Goal: Task Accomplishment & Management: Complete application form

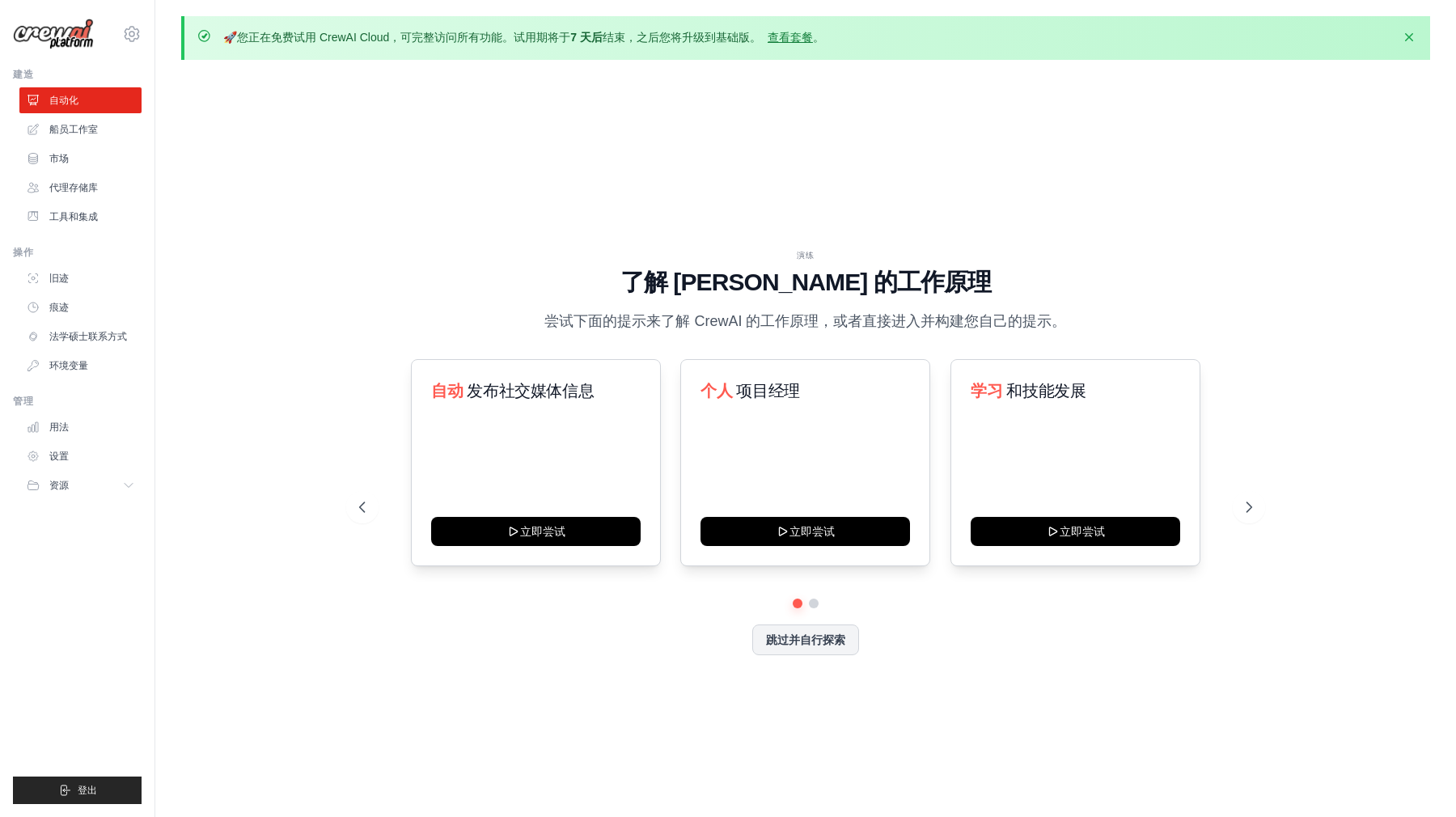
click at [1256, 68] on div "🚀 您正在免费试用 CrewAI Cloud，可完整访问所有功能。试用期将于 7 天后 结束，之后您将升级到基础版。 查看套餐 。 解雇 演练 了解 Crew…" at bounding box center [806, 437] width 1301 height 842
click at [1210, 138] on div "演练 了解 CrewAI 的工作原理 尝试下面的提示来了解 CrewAI 的工作原理，或者直接进入并构建您自己的提示。 自动 发布社交媒体信息 立即尝试 个人…" at bounding box center [805, 465] width 1249 height 785
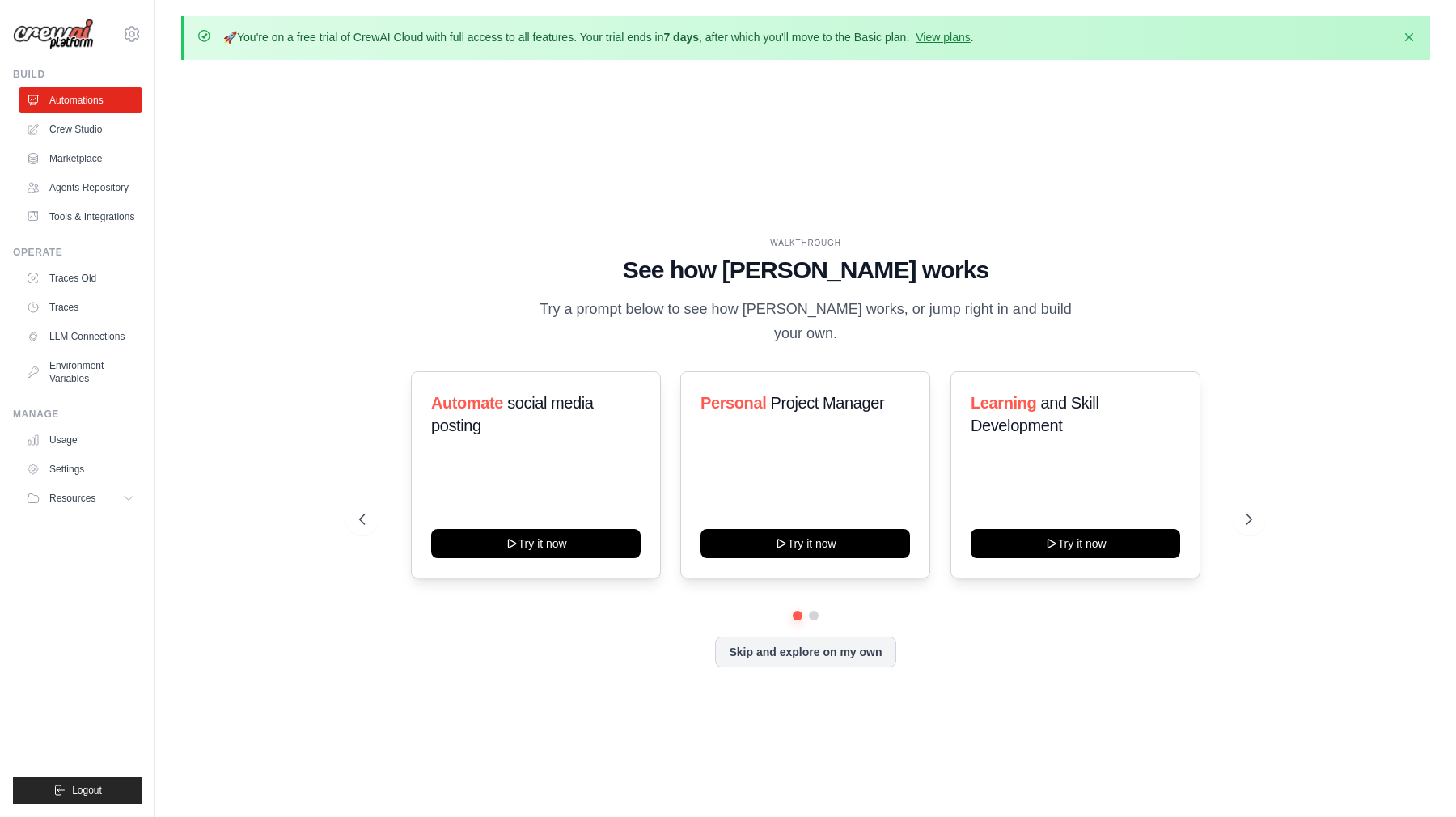
click at [557, 68] on div "🚀 You're on a free trial of CrewAI Cloud with full access to all features. Your…" at bounding box center [806, 437] width 1301 height 842
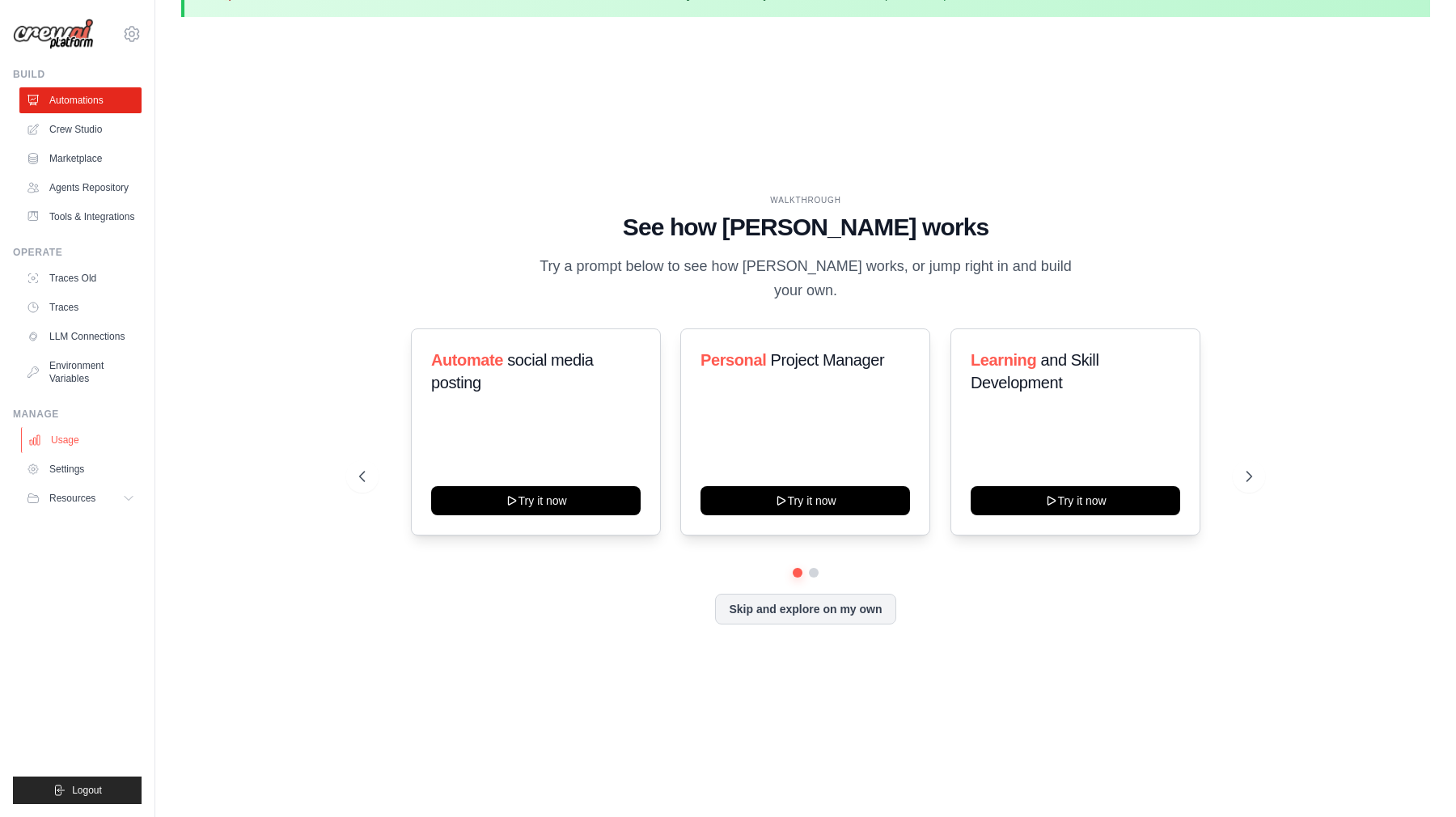
click at [75, 437] on link "Usage" at bounding box center [82, 440] width 122 height 26
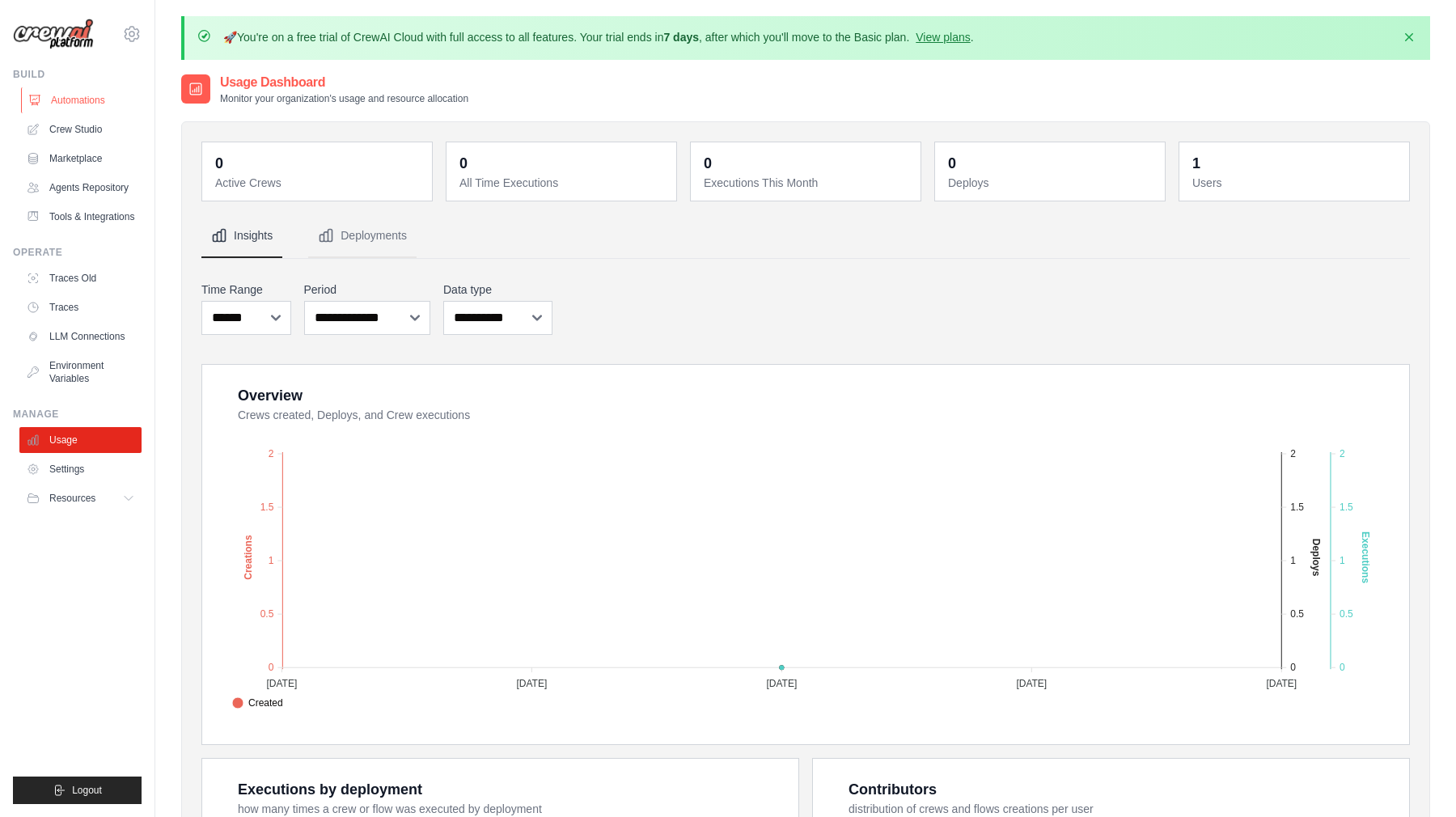
click at [105, 112] on link "Automations" at bounding box center [82, 100] width 122 height 26
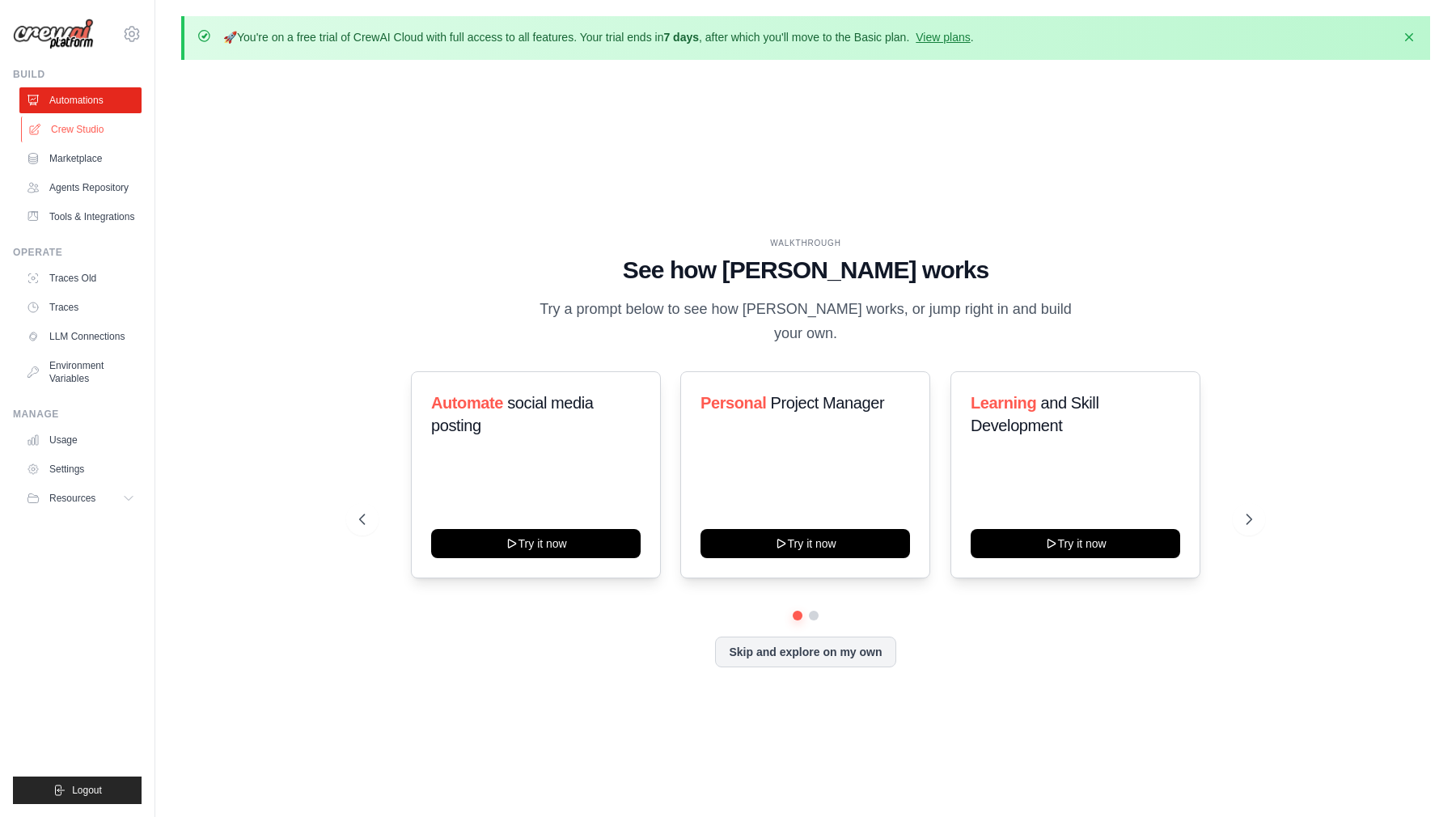
click at [107, 131] on link "Crew Studio" at bounding box center [82, 128] width 122 height 26
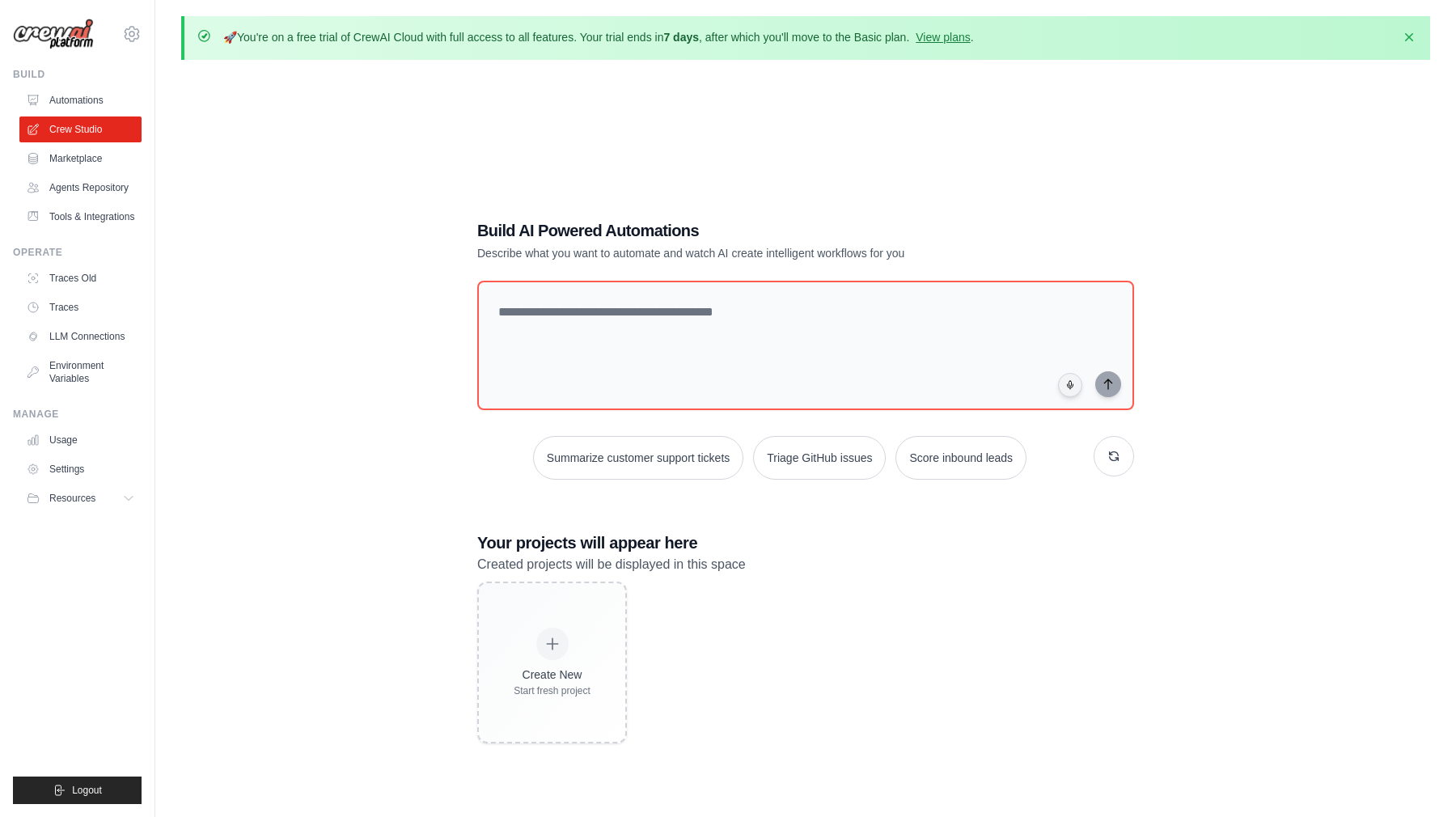
click at [1017, 200] on div "Build AI Powered Automations Describe what you want to automate and watch AI cr…" at bounding box center [805, 481] width 696 height 576
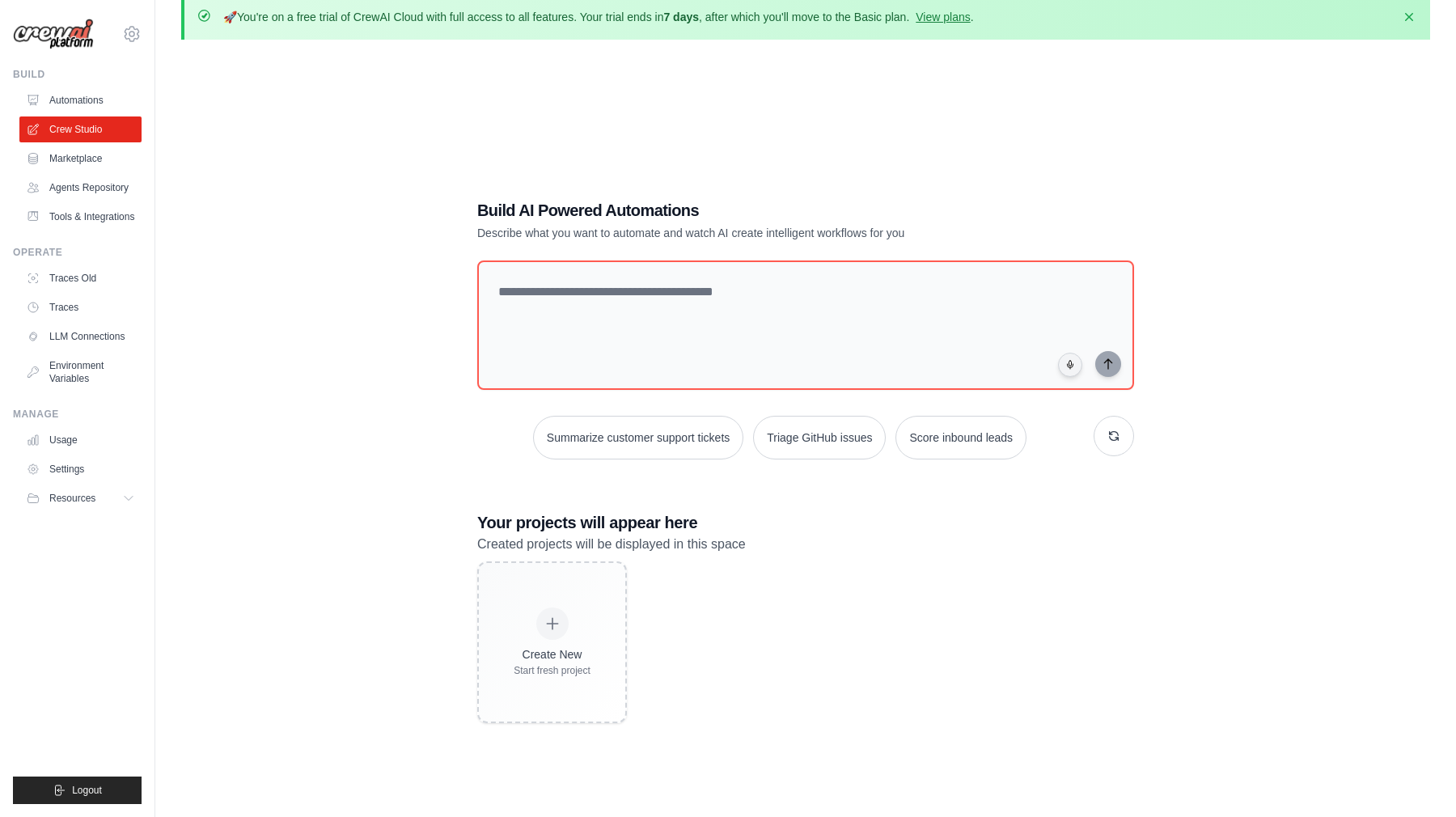
scroll to position [28, 0]
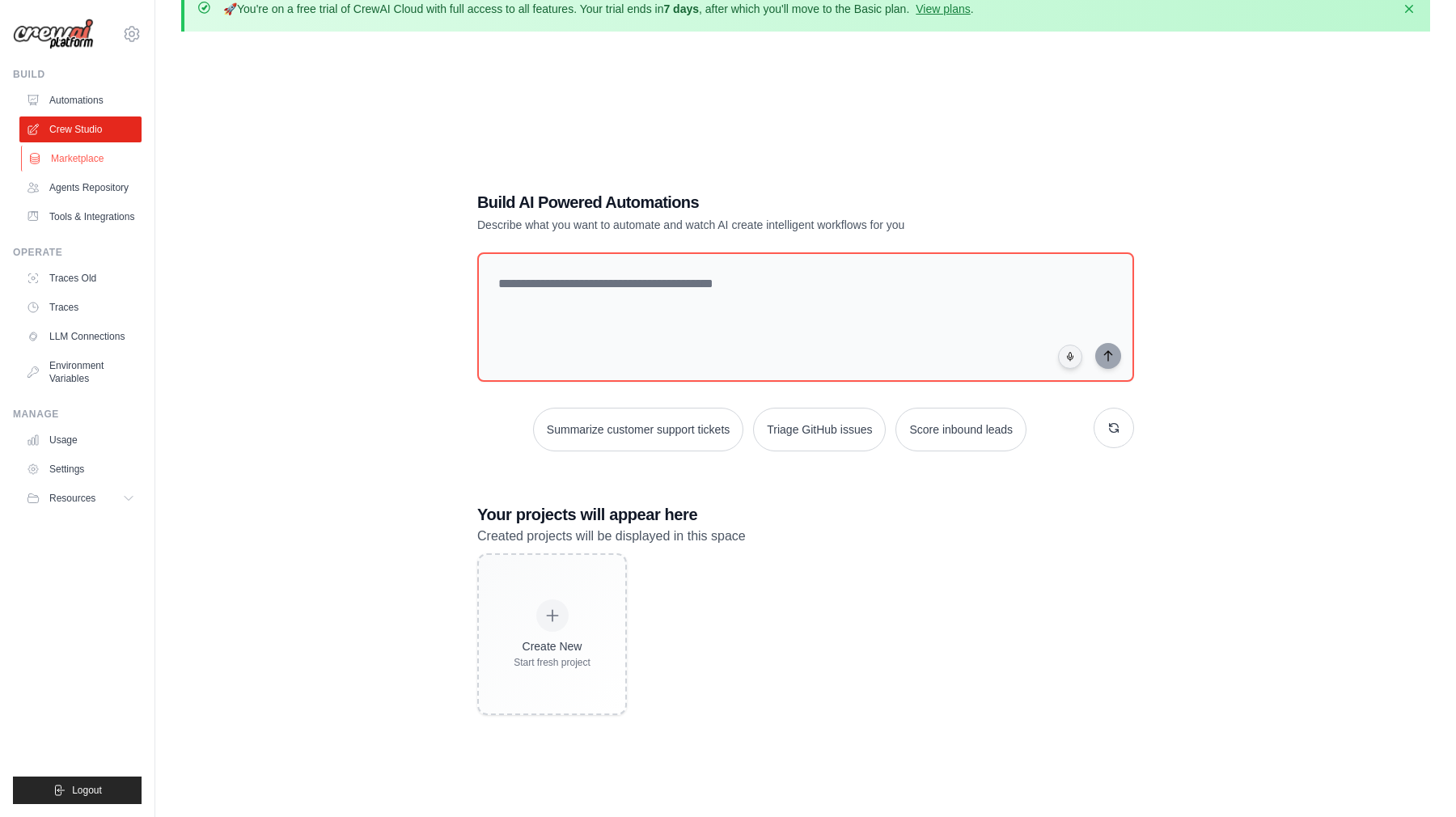
click at [71, 161] on link "Marketplace" at bounding box center [82, 158] width 122 height 26
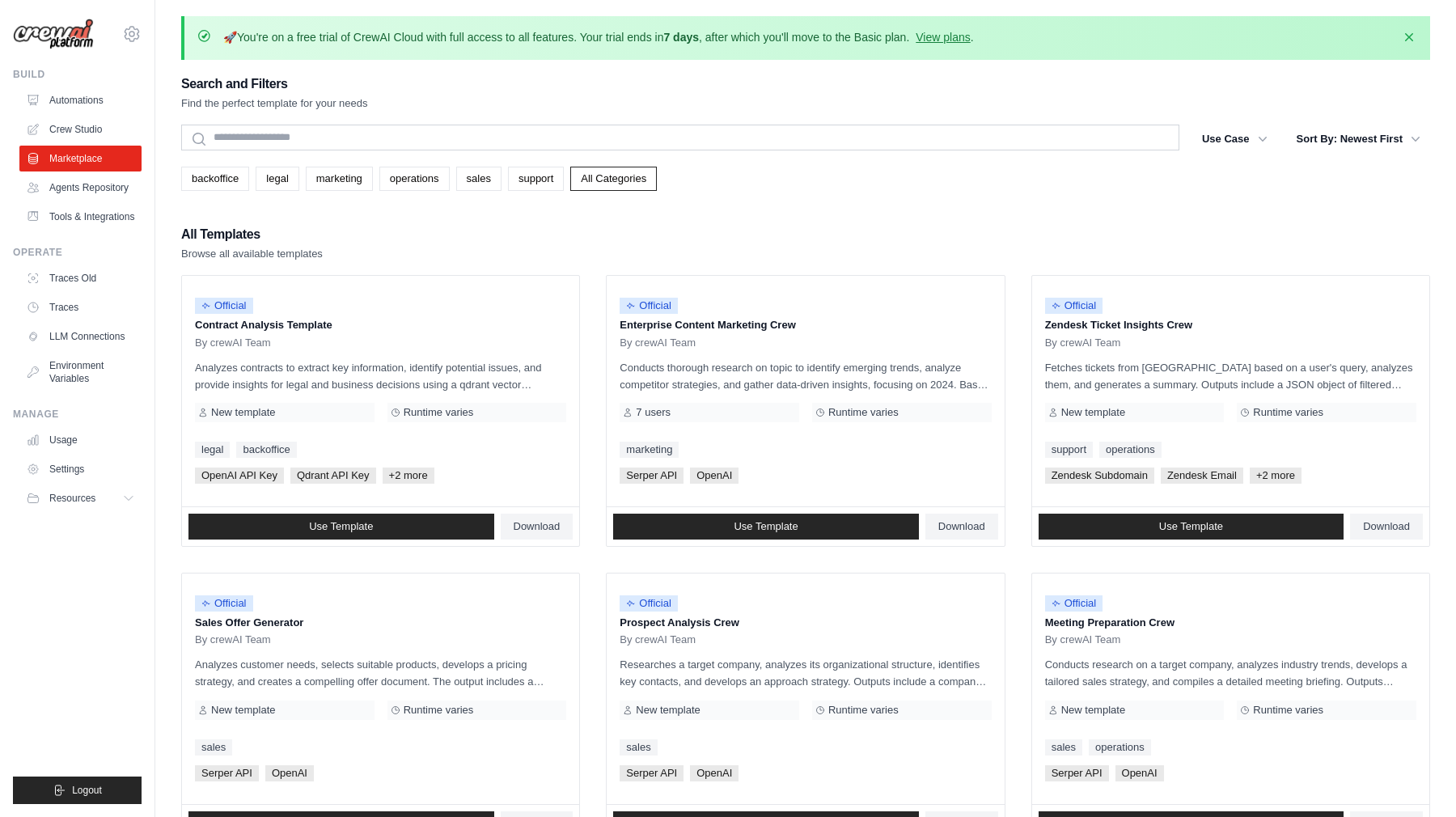
click at [75, 198] on link "Agents Repository" at bounding box center [81, 187] width 122 height 26
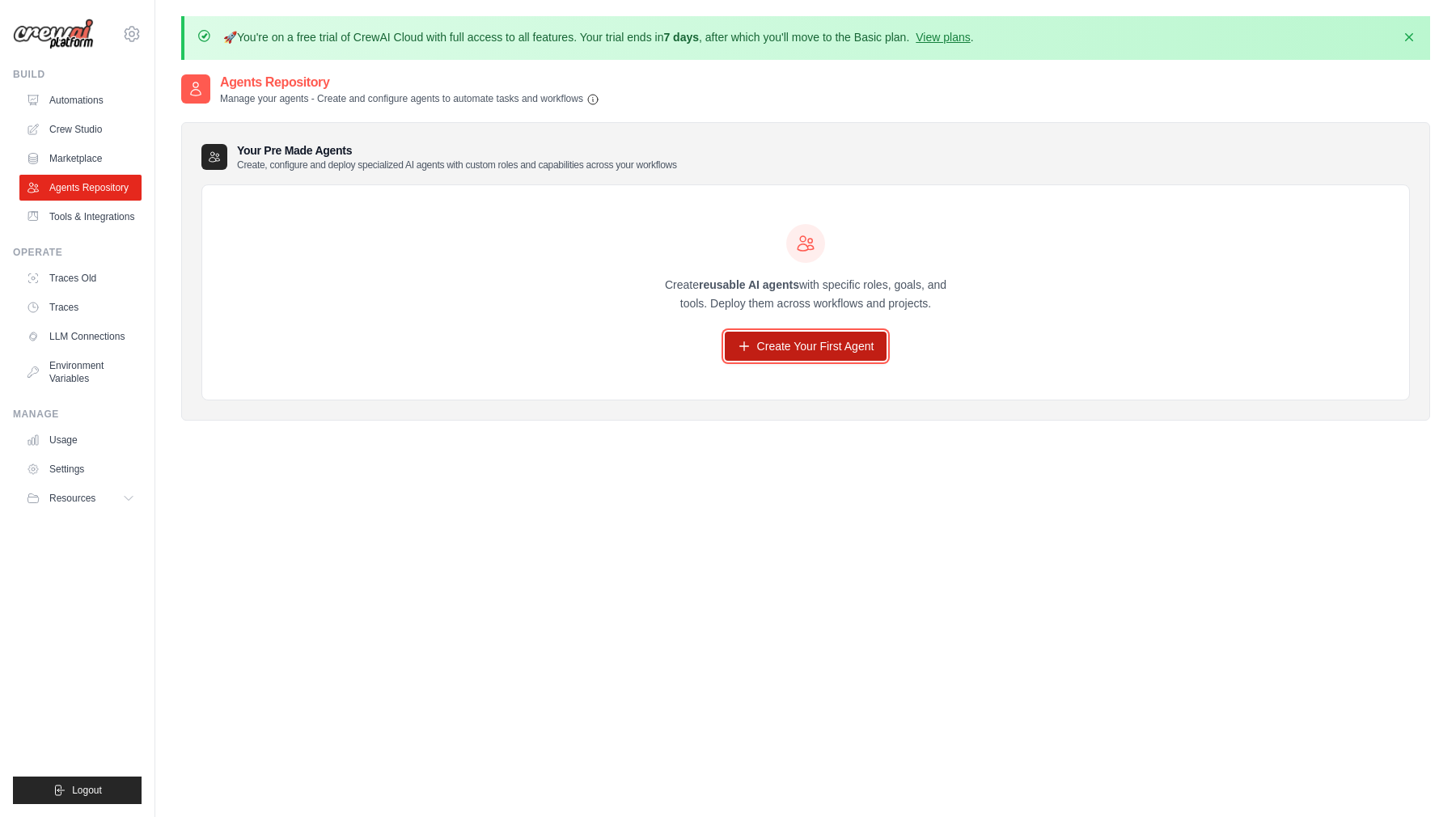
click at [746, 353] on link "Create Your First Agent" at bounding box center [805, 346] width 162 height 29
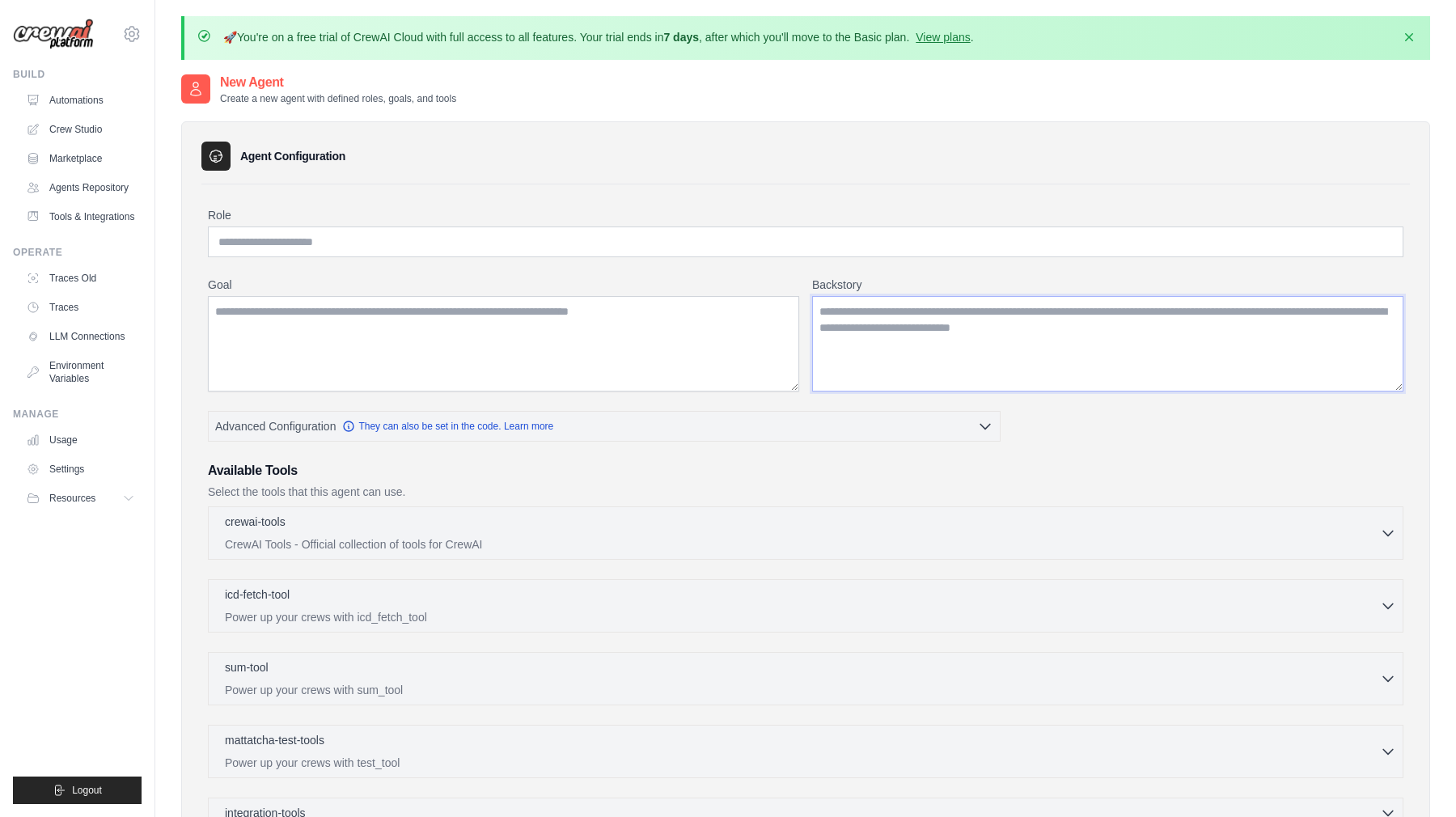
click at [866, 367] on textarea "Backstory" at bounding box center [1108, 344] width 591 height 96
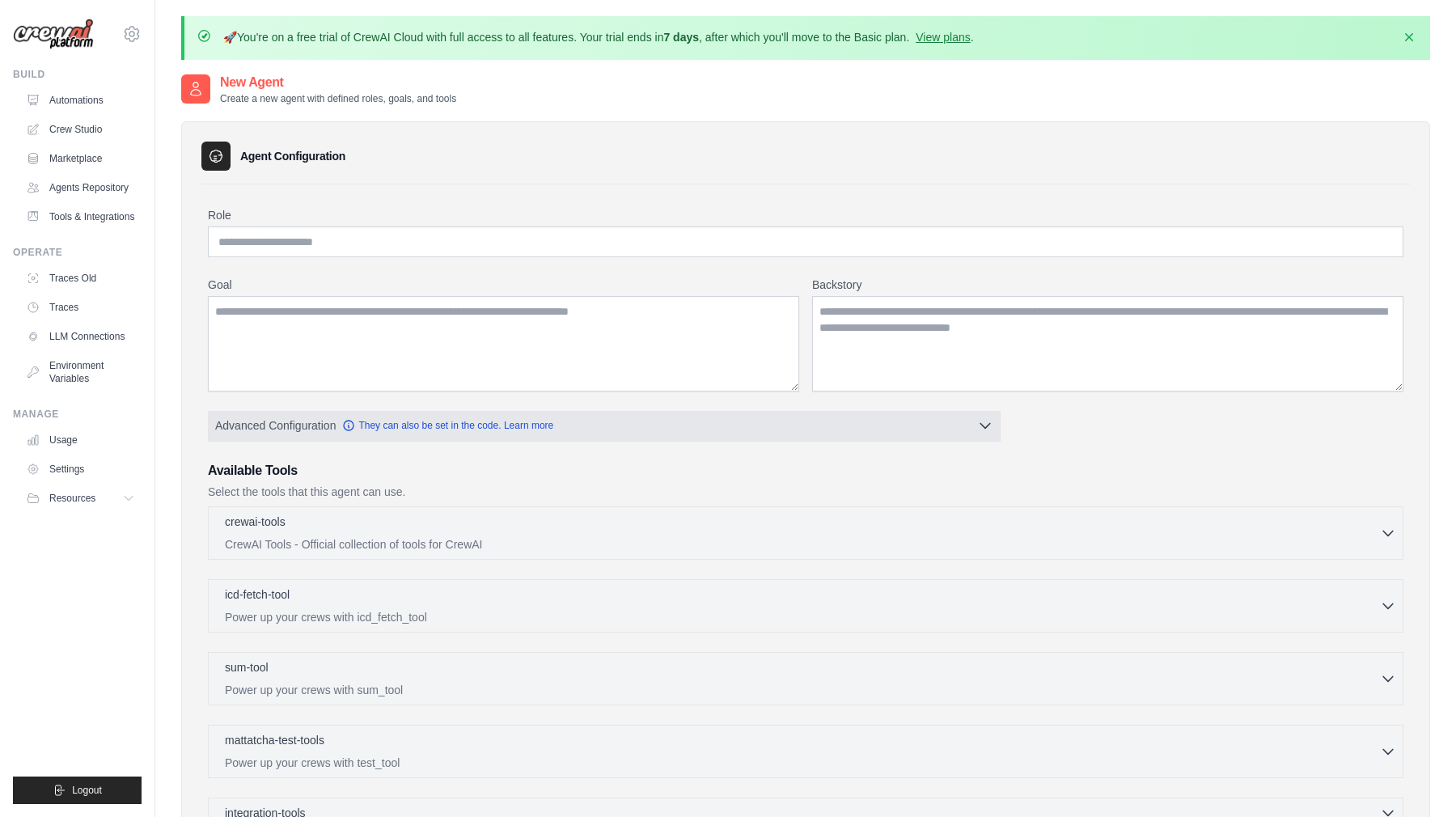
click at [716, 422] on button "Advanced Configuration They can also be set in the code. Learn more" at bounding box center [604, 425] width 791 height 29
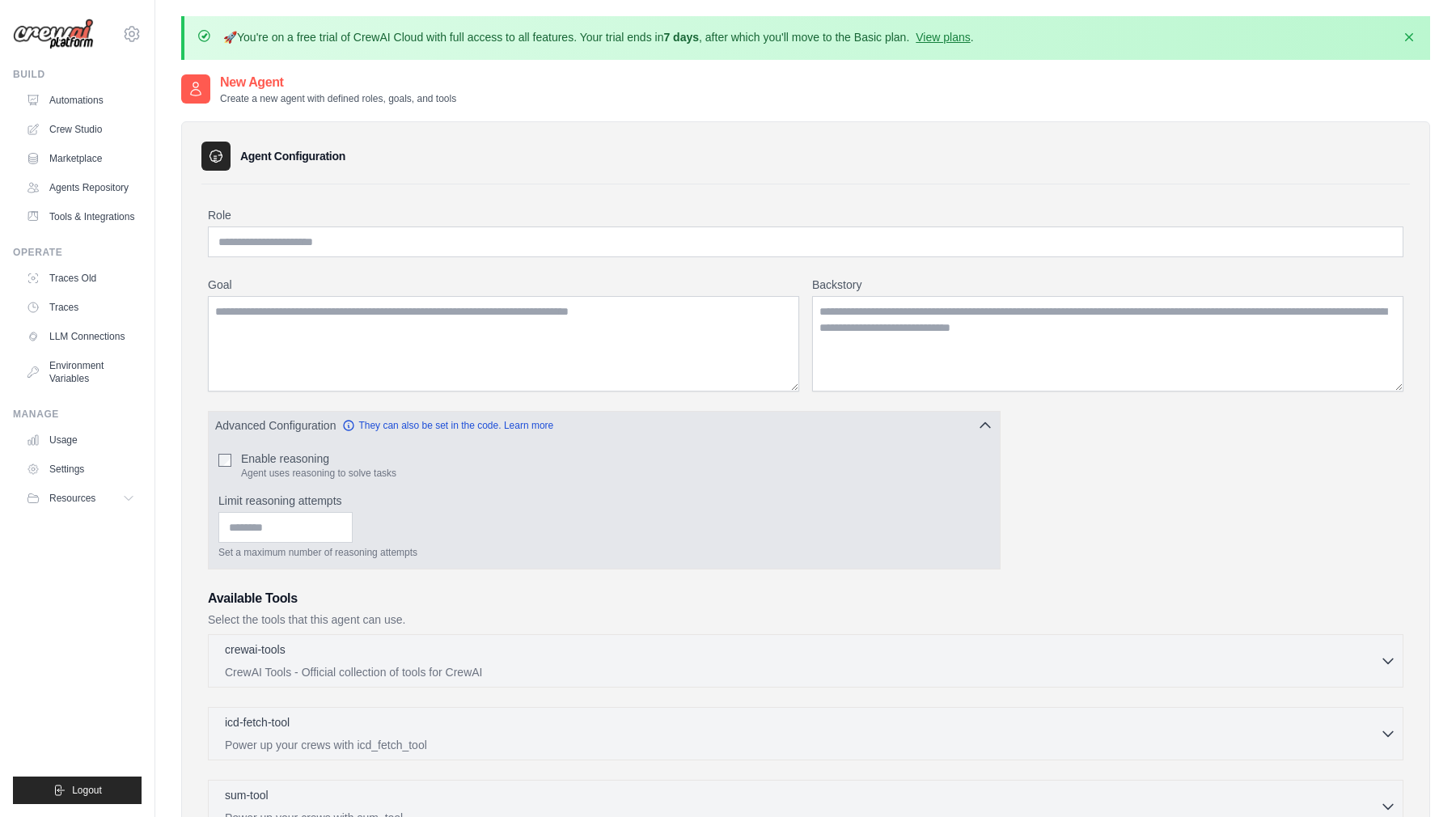
click at [716, 422] on button "Advanced Configuration They can also be set in the code. Learn more" at bounding box center [604, 425] width 791 height 29
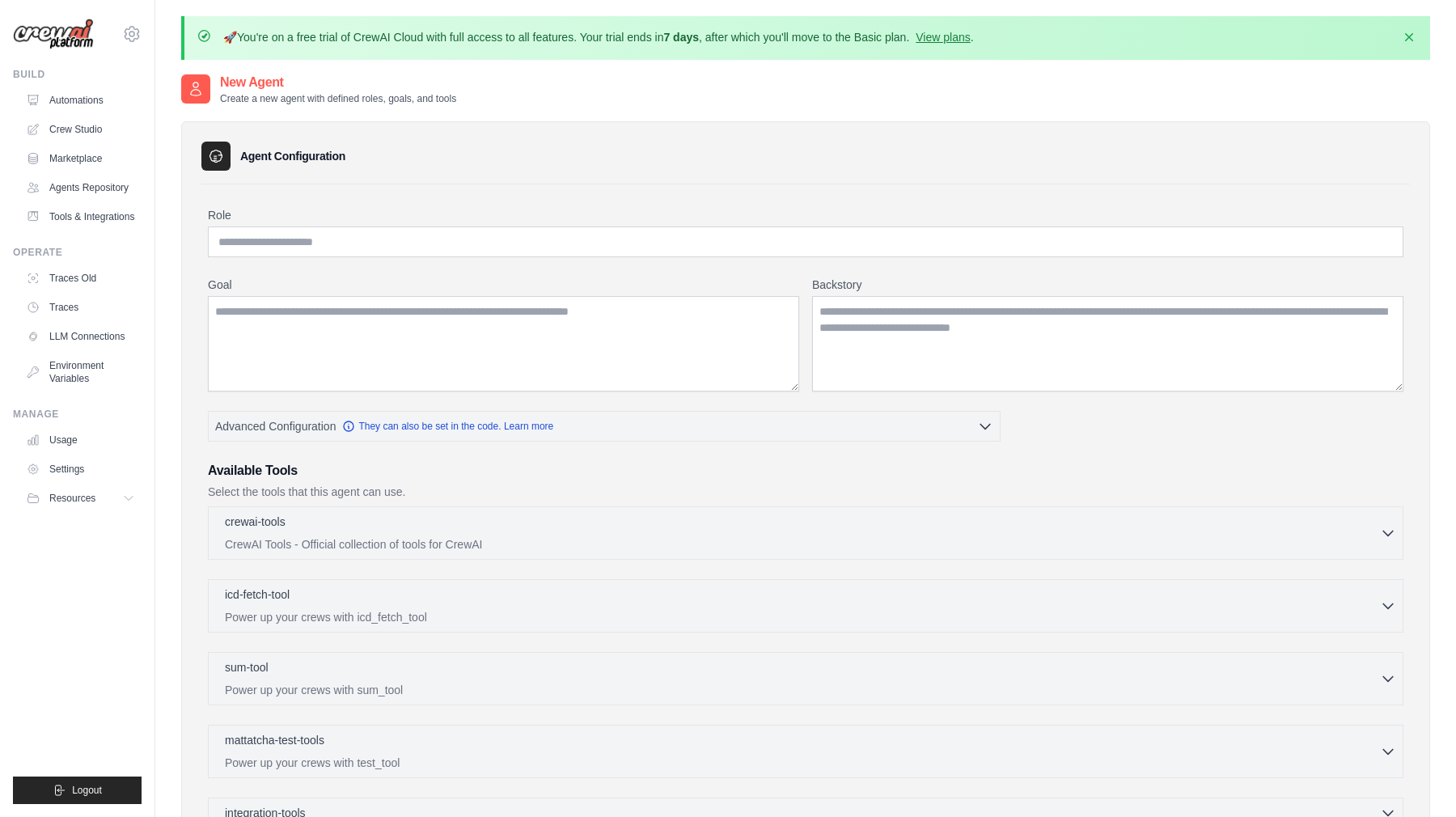
click at [257, 156] on h3 "Agent Configuration" at bounding box center [293, 156] width 105 height 16
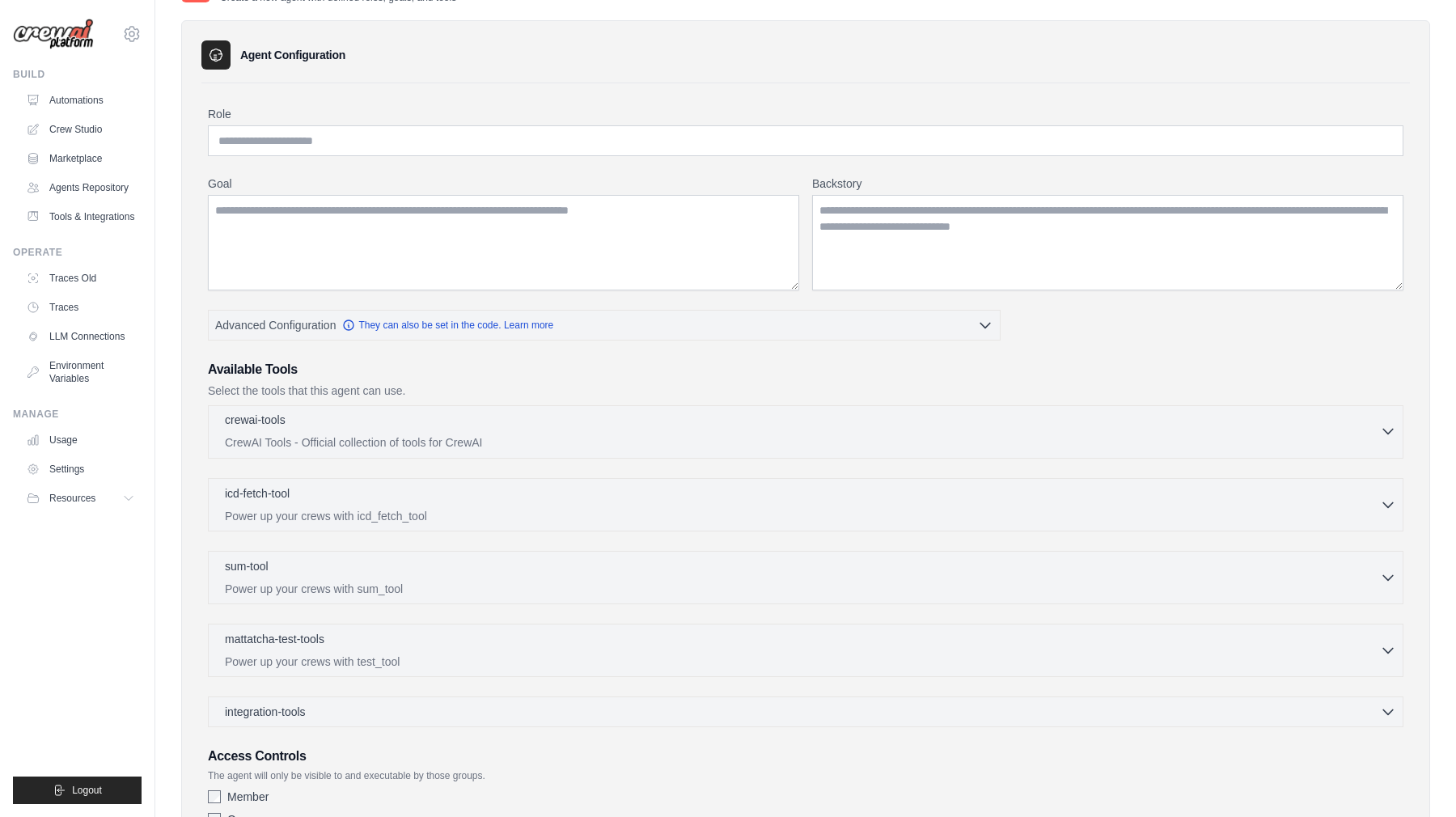
click at [381, 430] on div "crewai-tools 0 selected" at bounding box center [802, 422] width 1155 height 20
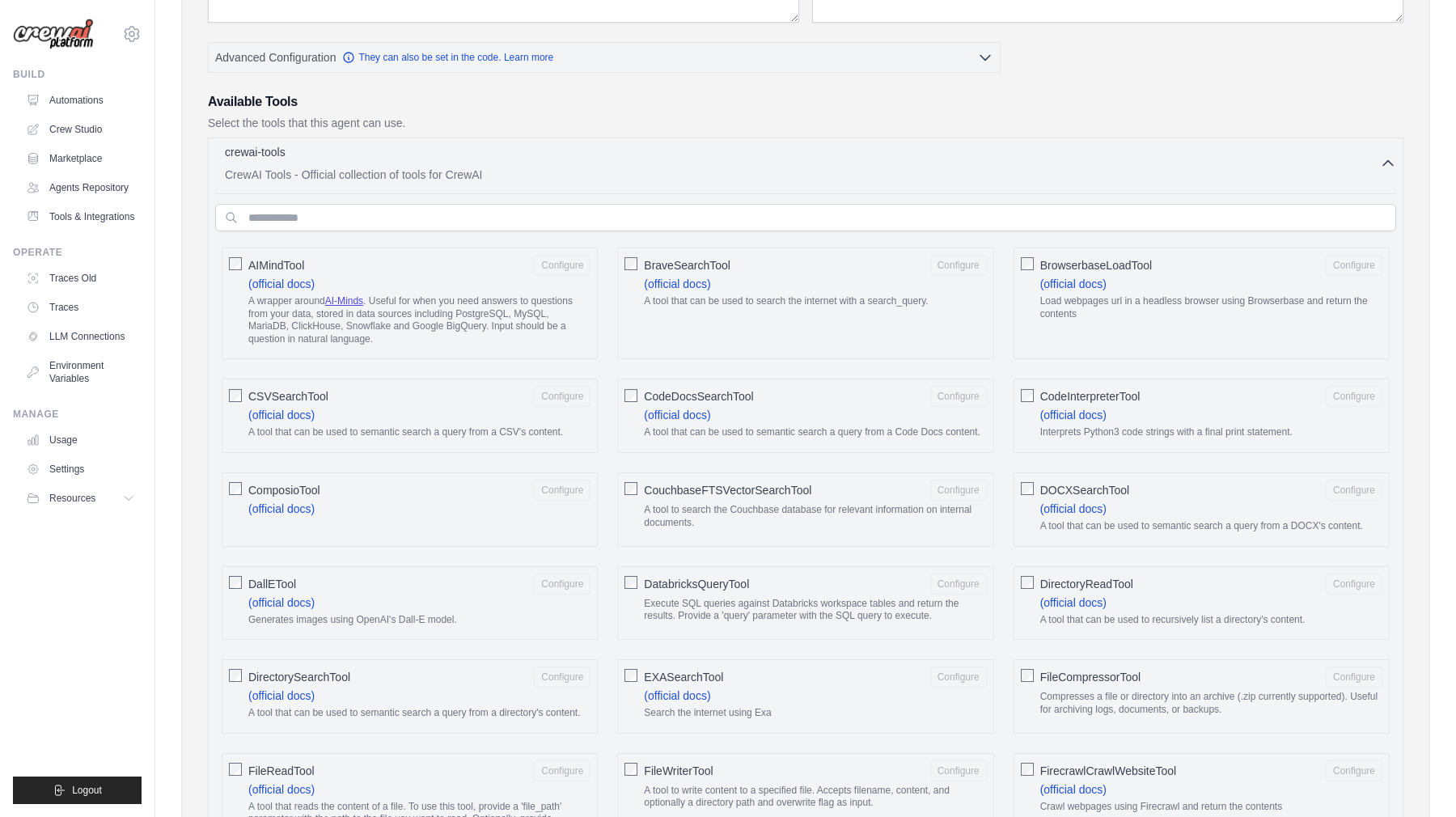
scroll to position [400, 0]
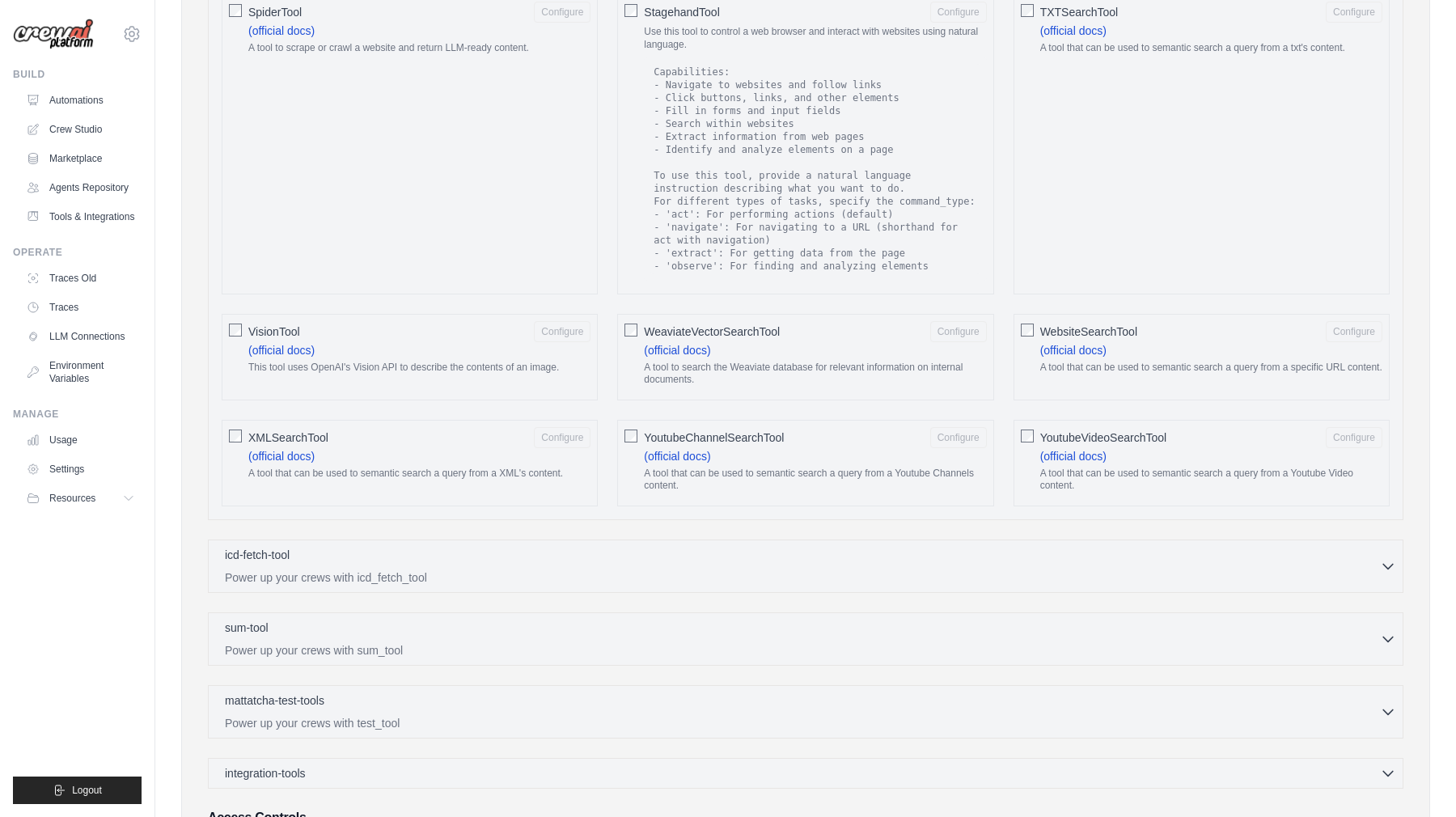
scroll to position [2653, 0]
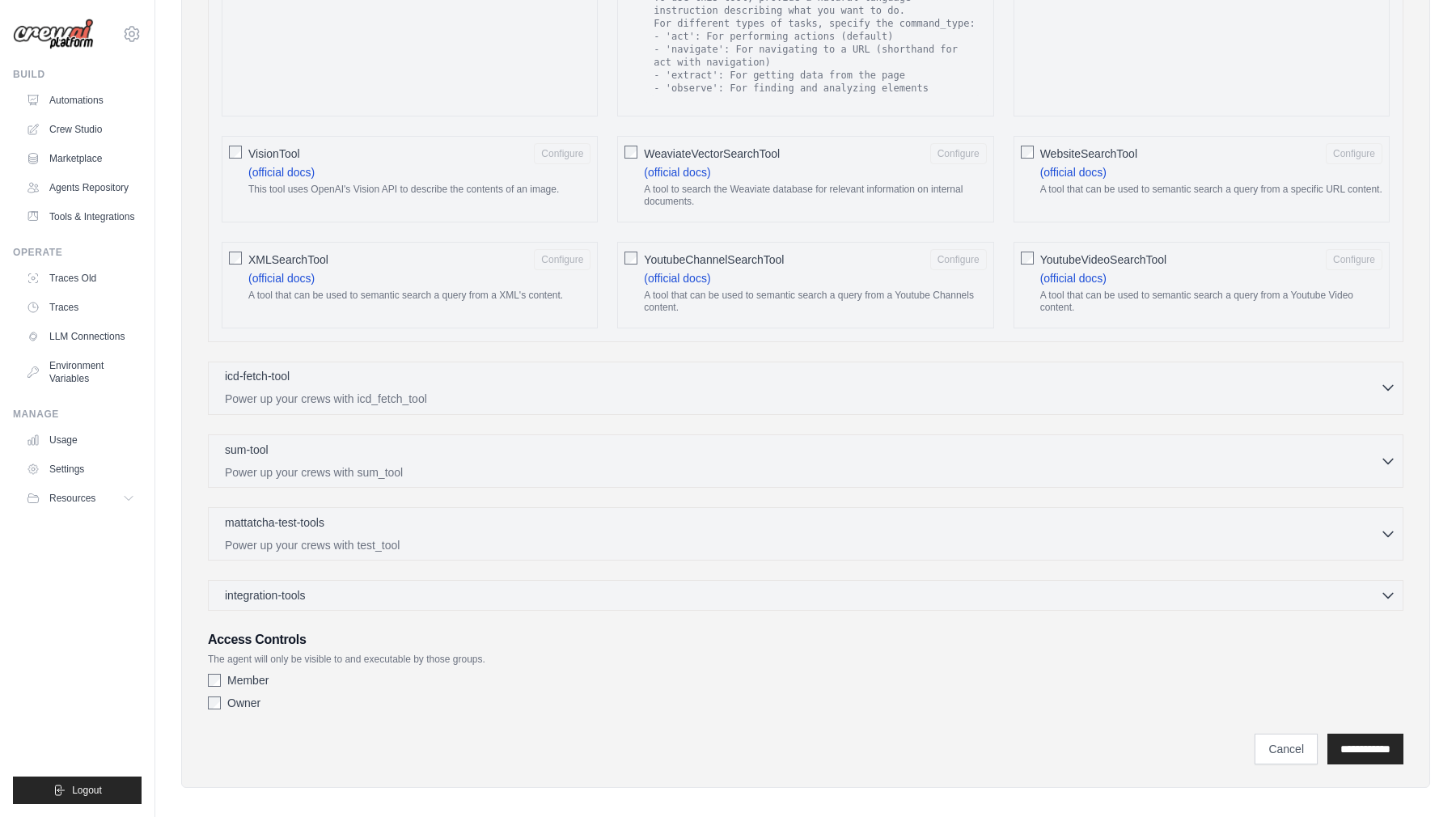
click at [456, 376] on div "icd-fetch-tool 0 selected Power up your crews with icd_fetch_tool" at bounding box center [802, 387] width 1155 height 39
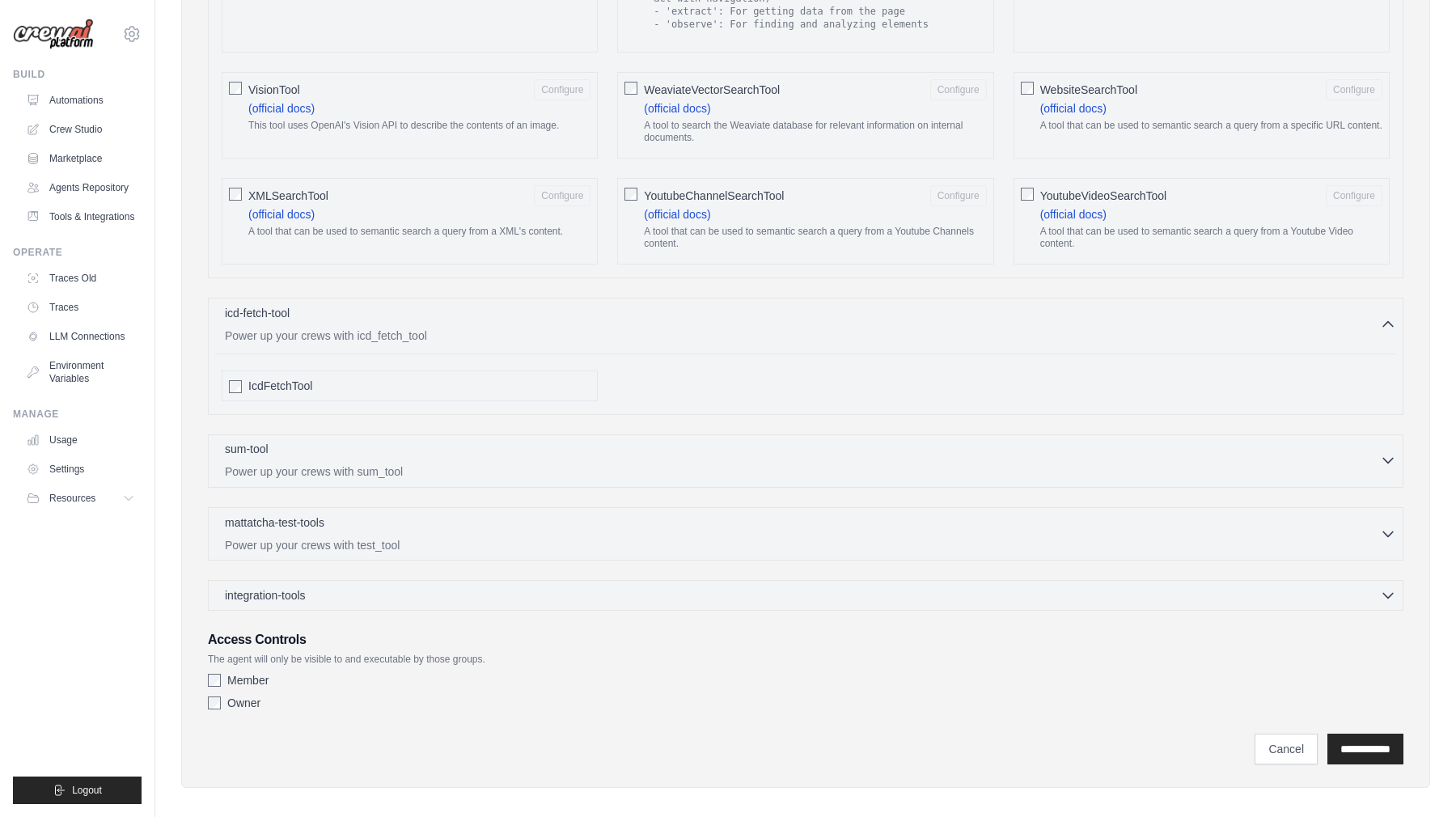
click at [430, 441] on div "sum-tool 0 selected" at bounding box center [802, 451] width 1155 height 20
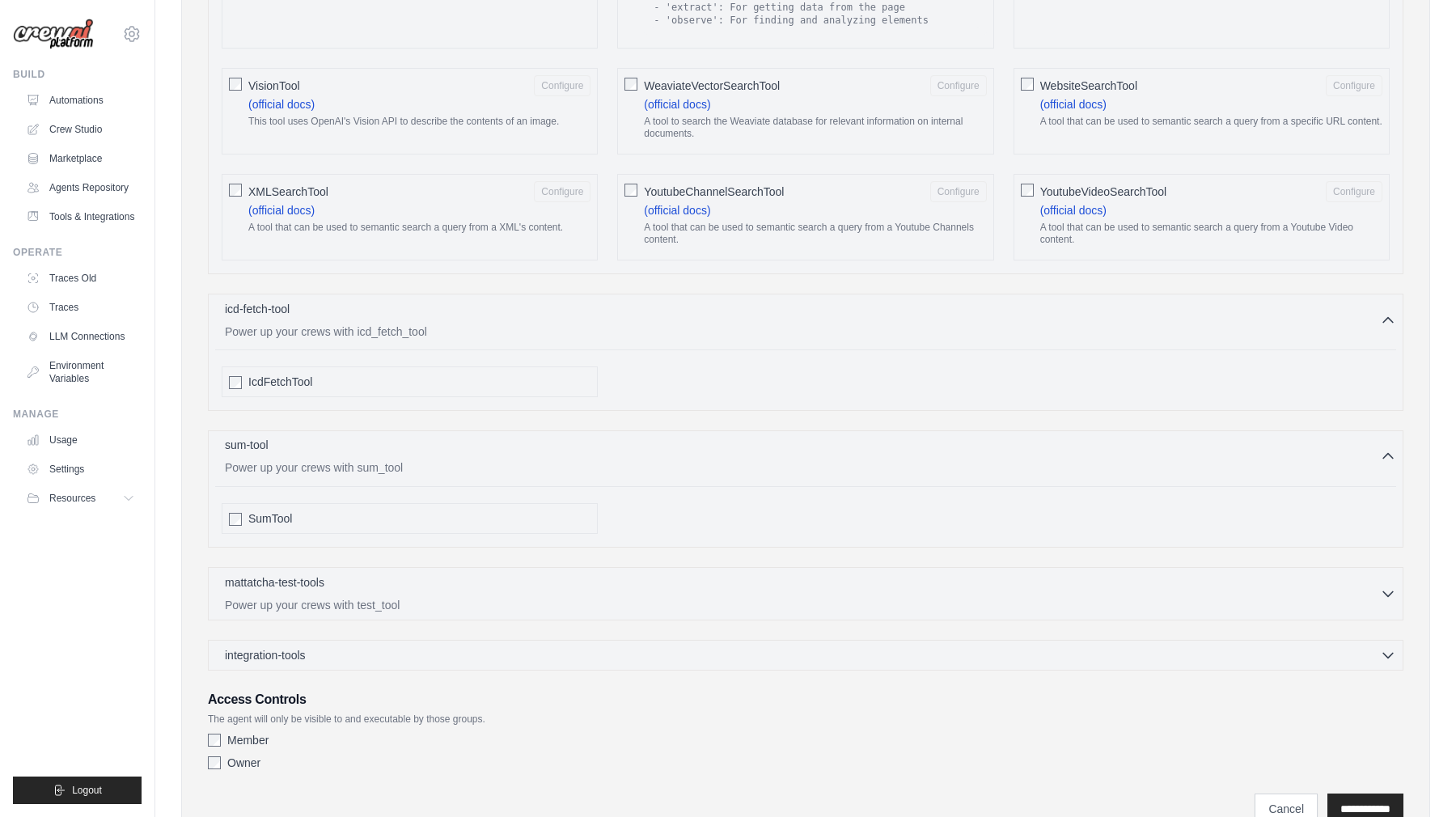
scroll to position [2780, 0]
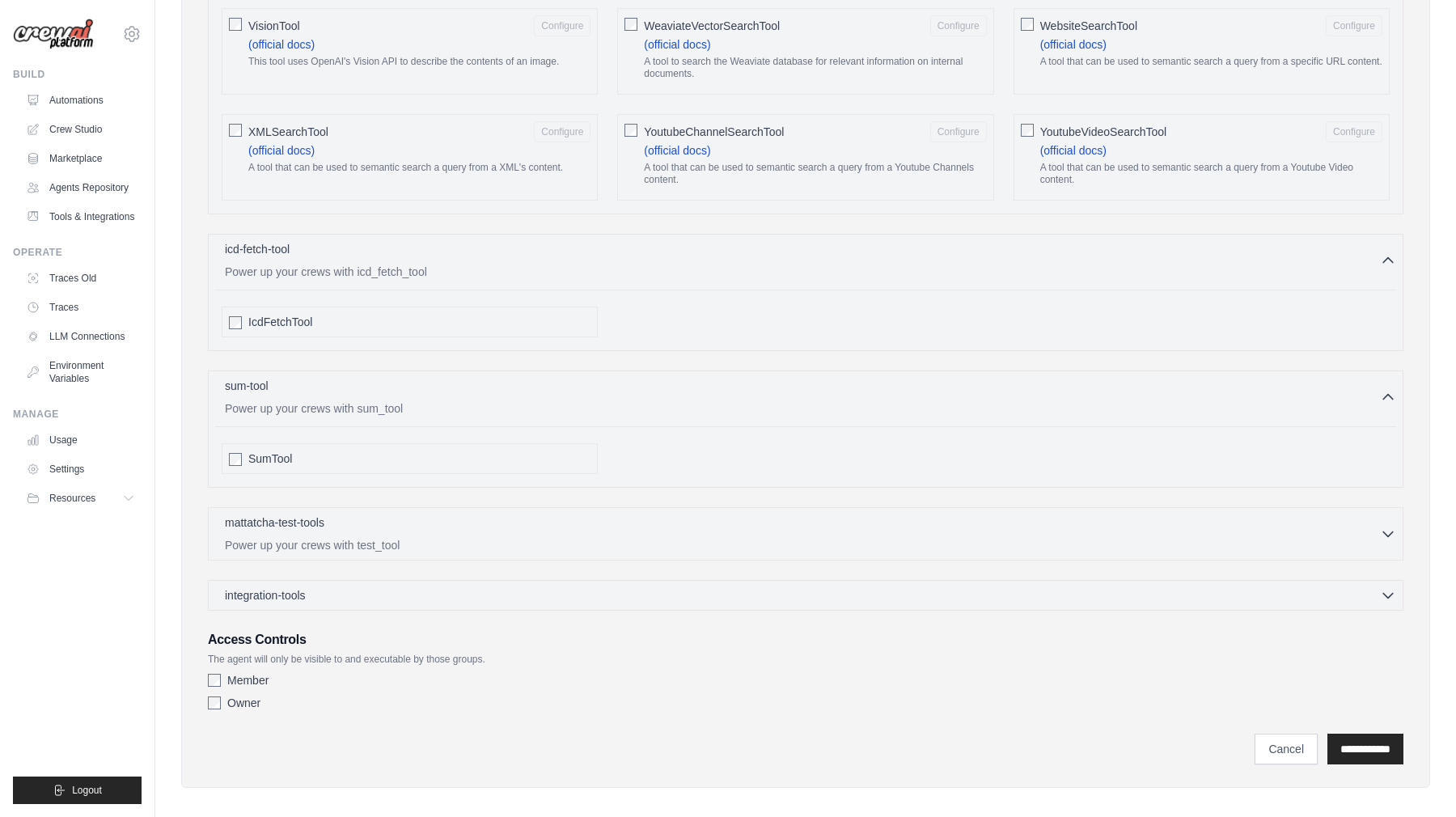
click at [399, 507] on div "mattatcha-test-tools 0 selected Power up your crews with test_tool" at bounding box center [805, 534] width 1196 height 54
click at [389, 536] on p "Power up your crews with test_tool" at bounding box center [802, 544] width 1155 height 16
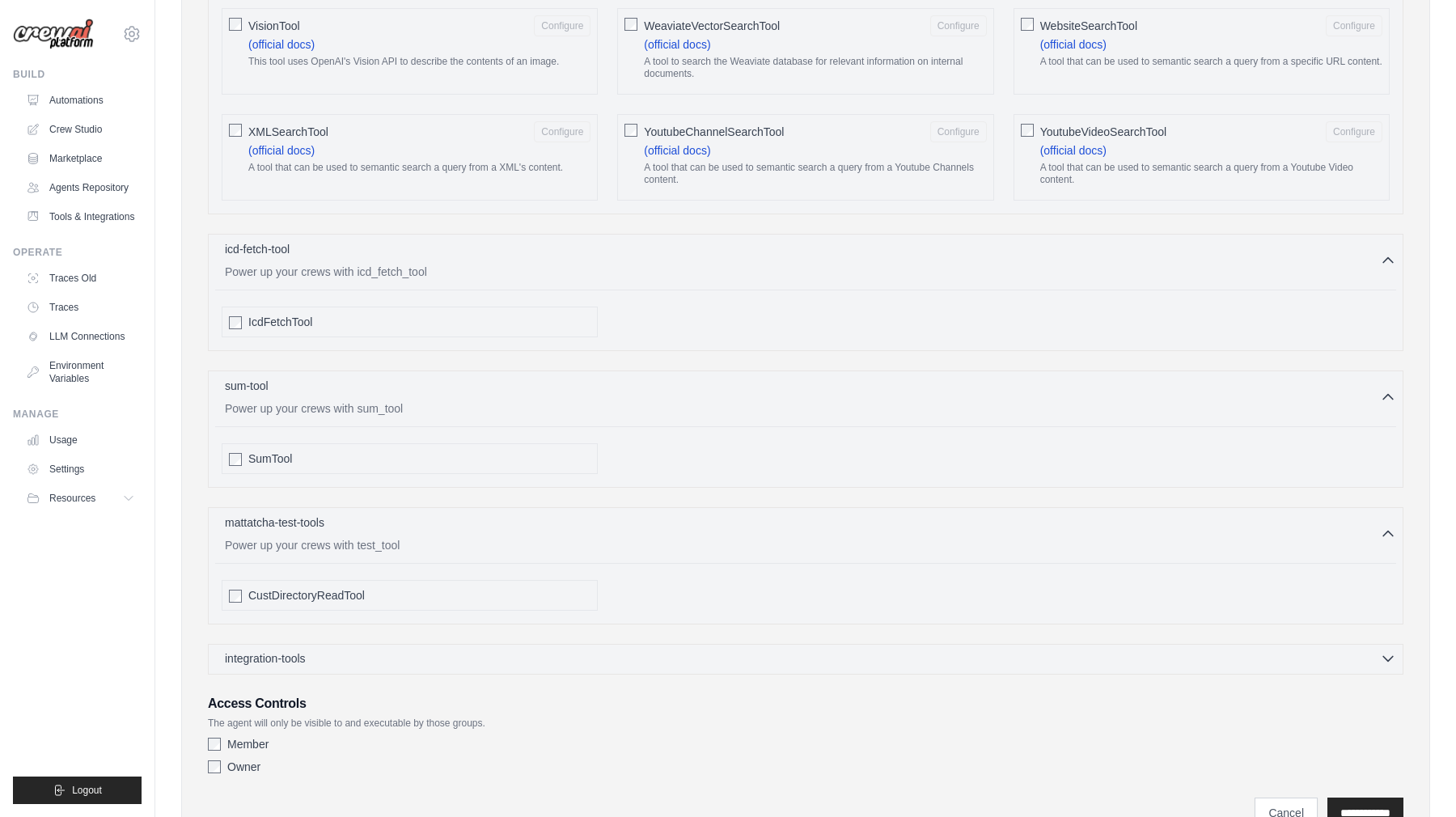
click at [371, 653] on div "integration-tools 0 selected" at bounding box center [810, 659] width 1171 height 16
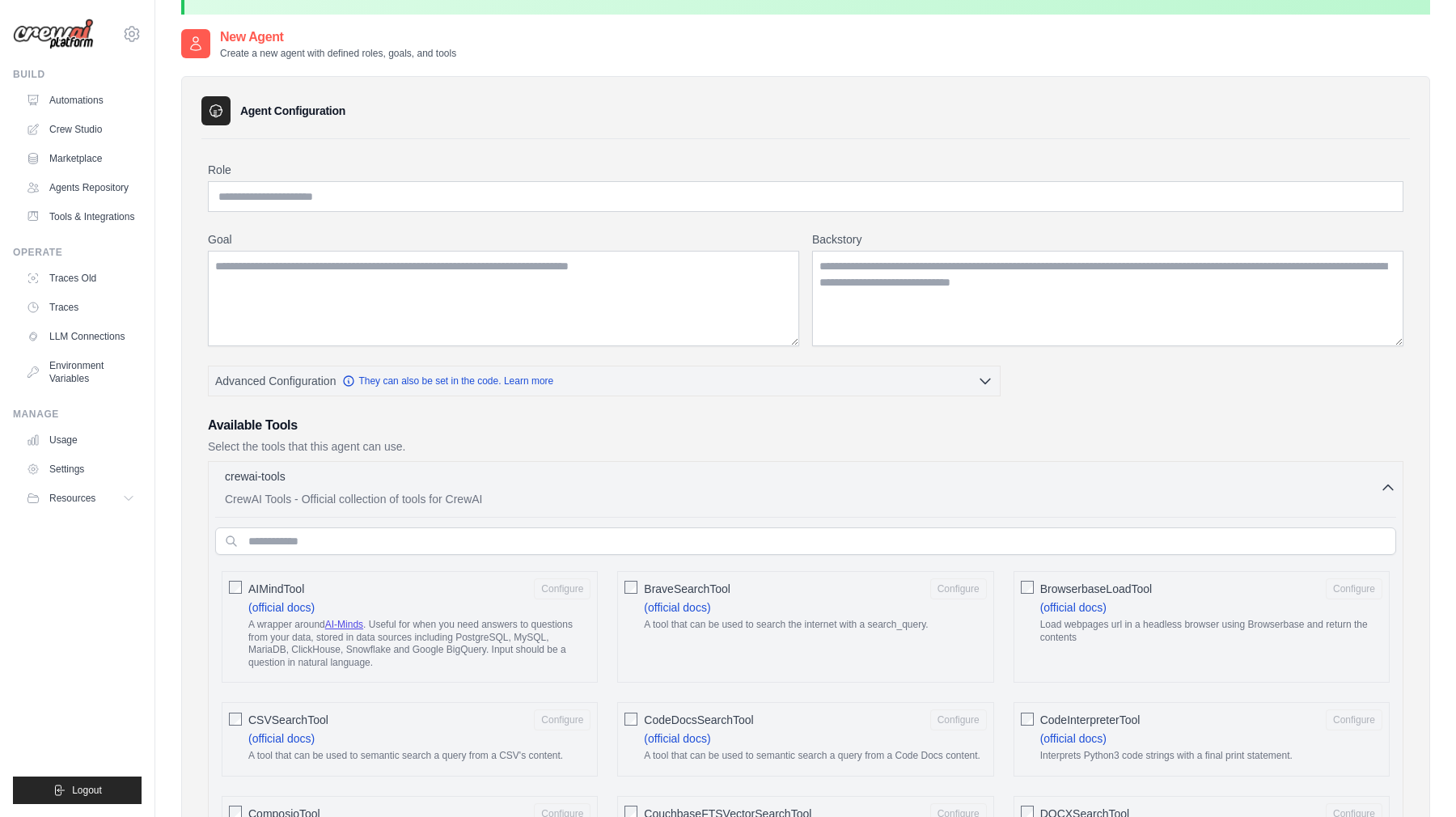
scroll to position [0, 0]
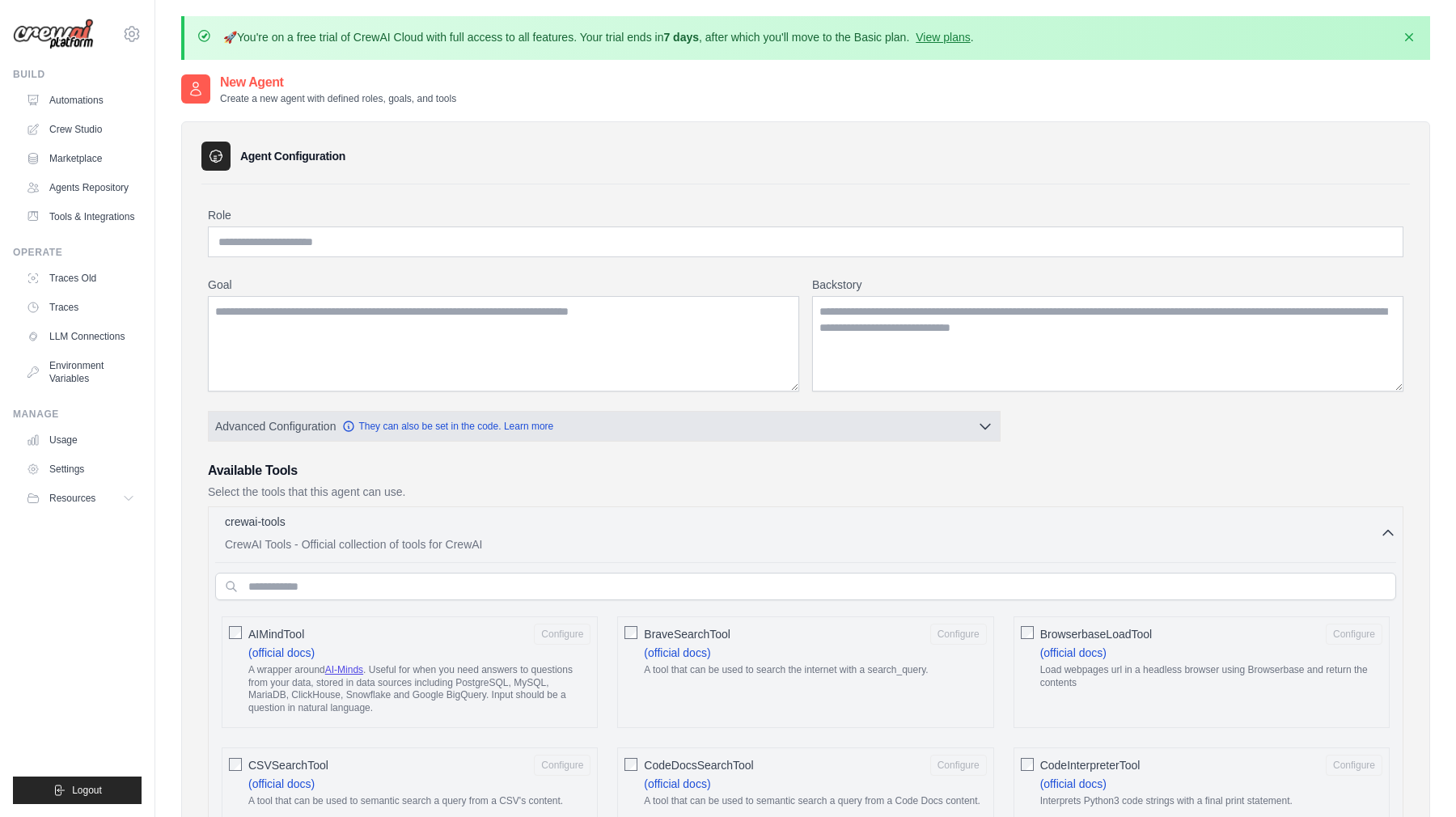
click at [440, 440] on div "Advanced Configuration They can also be set in the code. Learn more" at bounding box center [604, 426] width 791 height 29
click at [450, 424] on link "They can also be set in the code. Learn more" at bounding box center [448, 426] width 211 height 13
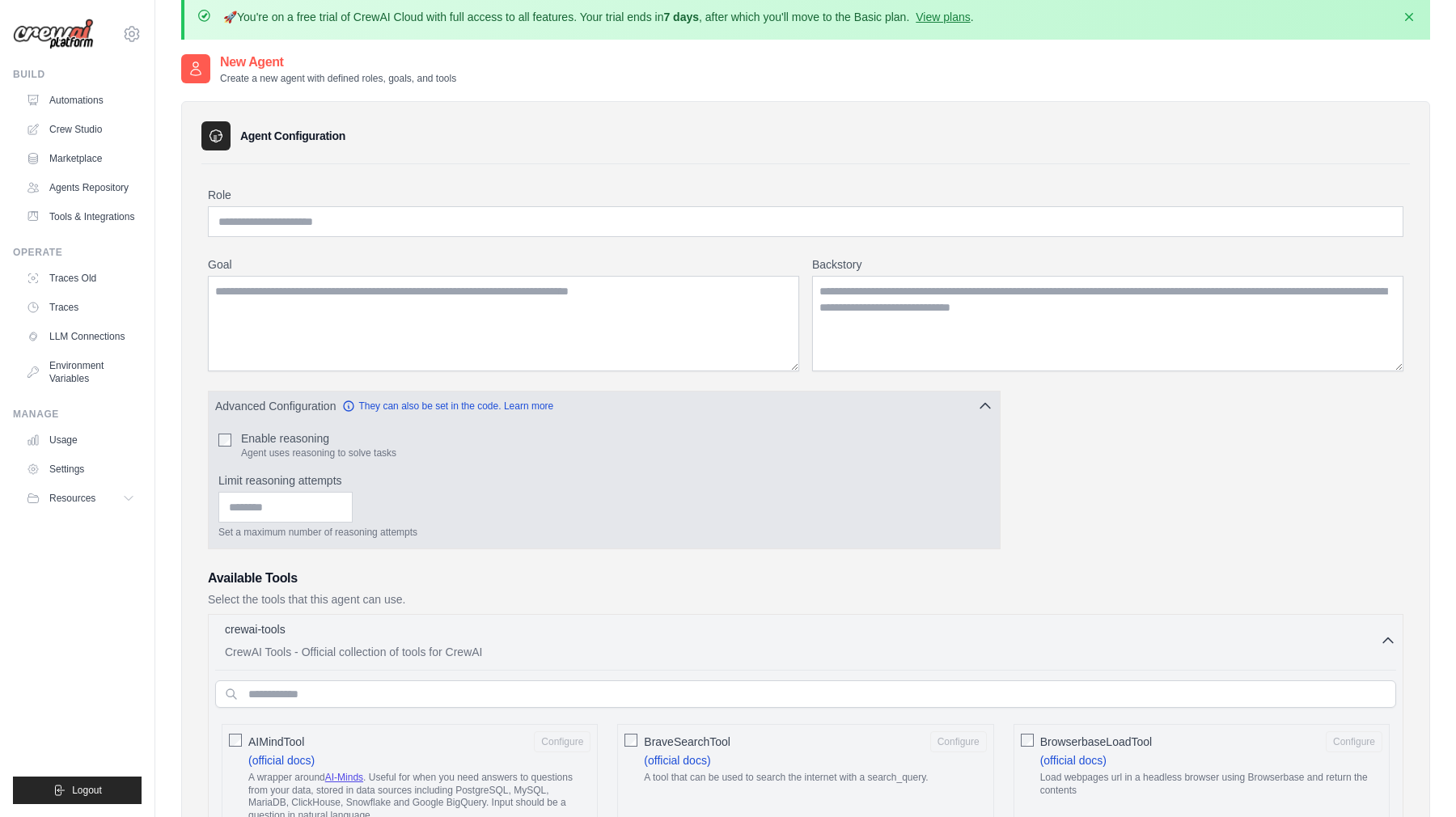
scroll to position [33, 0]
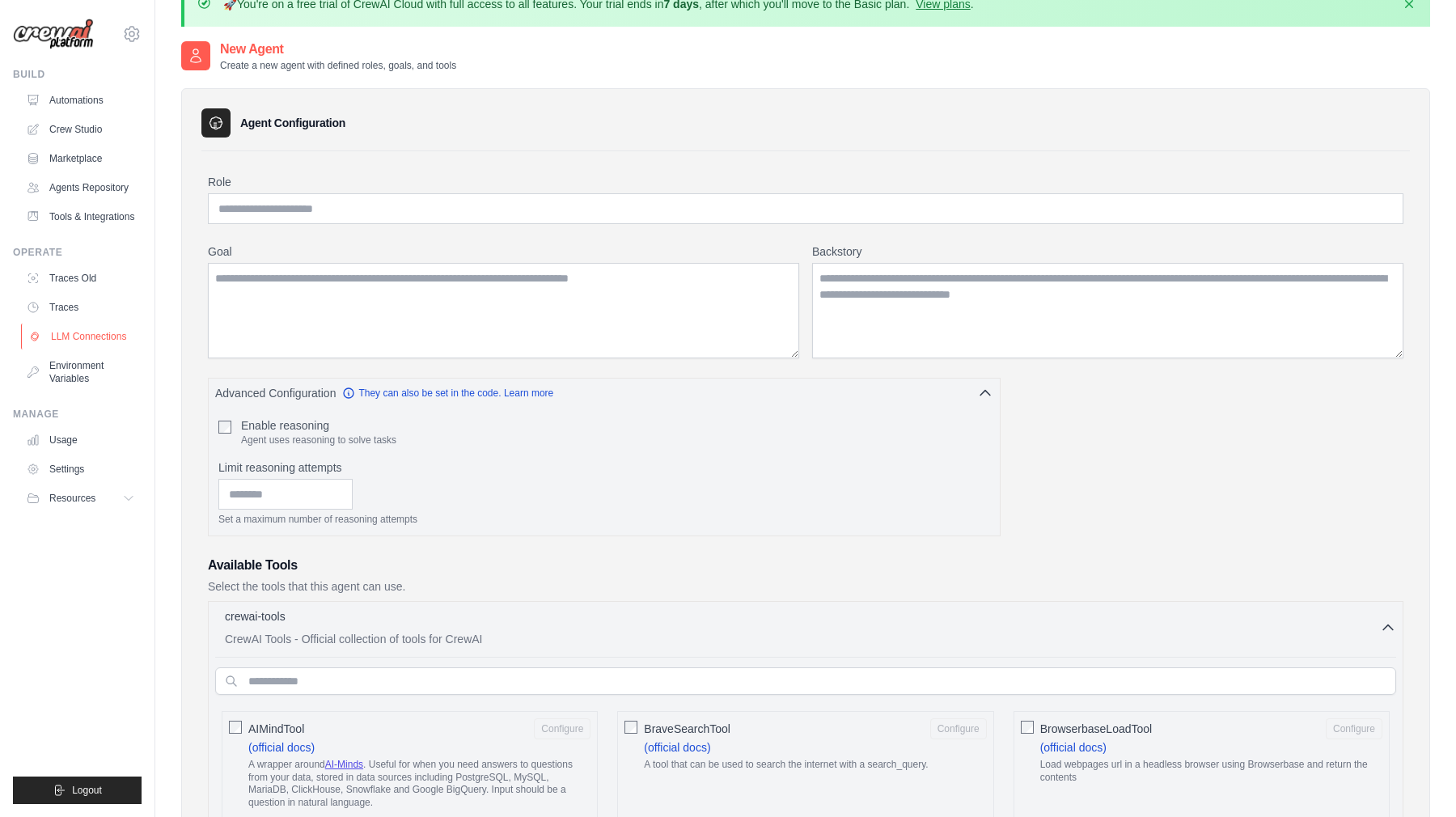
click at [119, 336] on link "LLM Connections" at bounding box center [82, 336] width 122 height 26
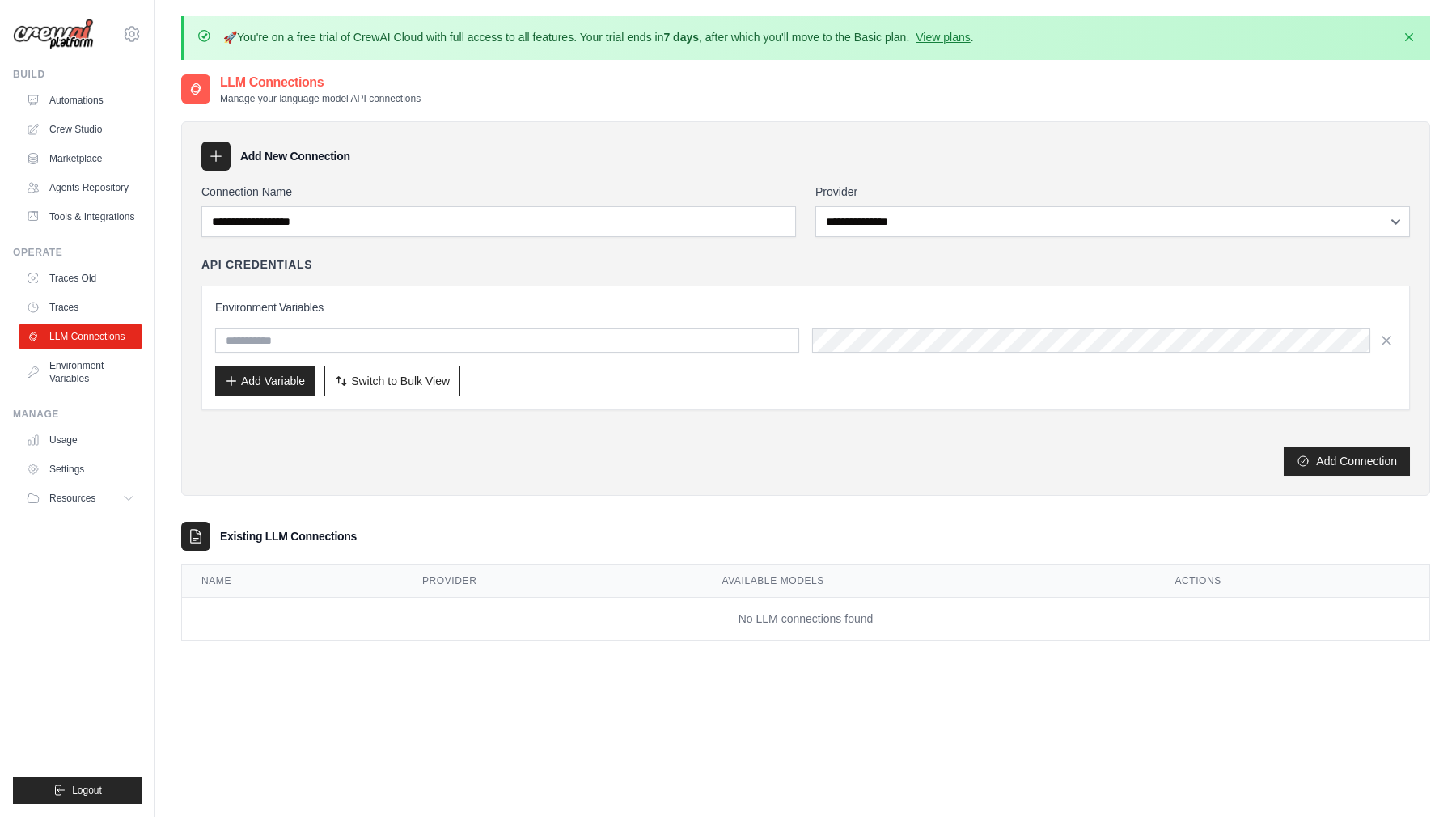
click at [240, 160] on h3 "Add New Connection" at bounding box center [296, 156] width 110 height 16
click at [217, 159] on icon at bounding box center [216, 156] width 16 height 16
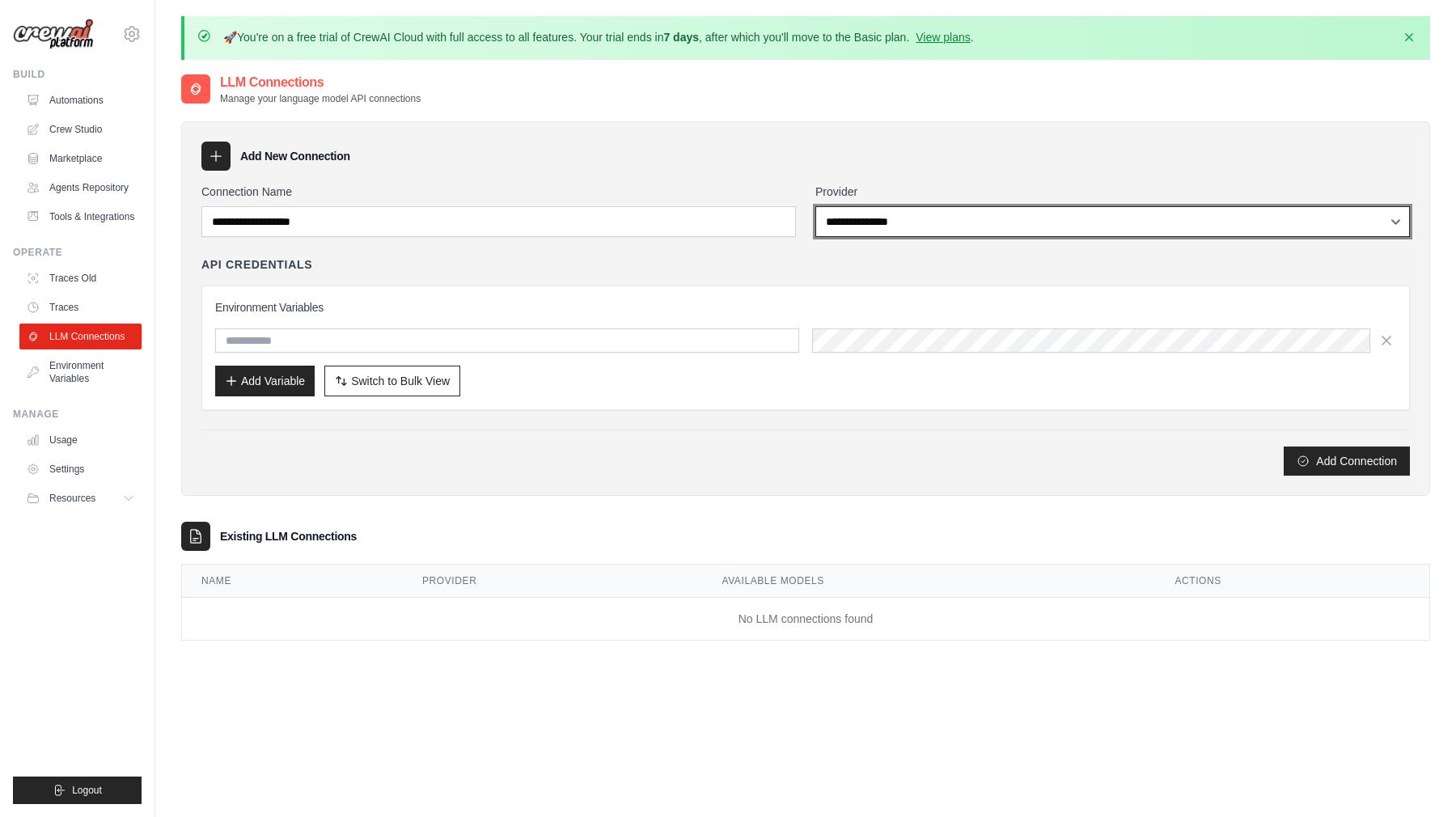
click at [858, 212] on select "**********" at bounding box center [1113, 221] width 595 height 30
click at [1018, 217] on select "**********" at bounding box center [1113, 221] width 595 height 30
click at [880, 217] on select "**********" at bounding box center [1113, 221] width 595 height 30
